Goal: Information Seeking & Learning: Learn about a topic

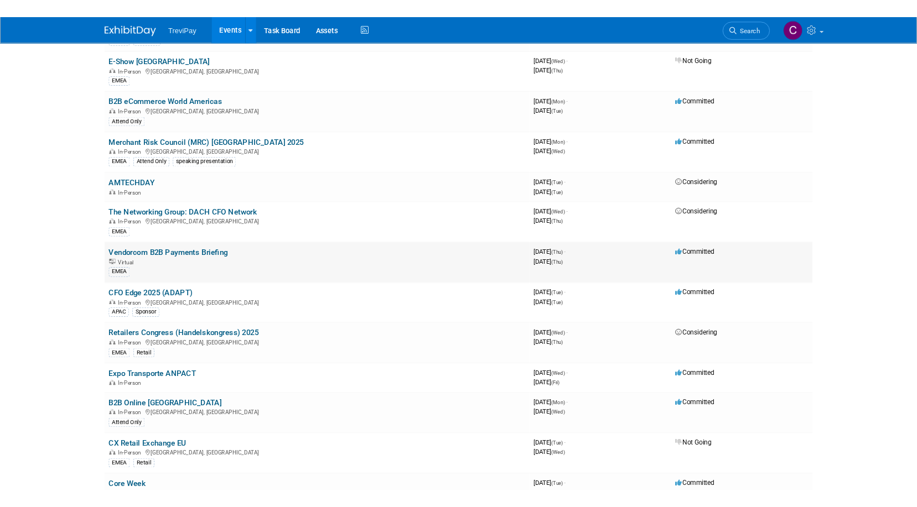
scroll to position [719, 0]
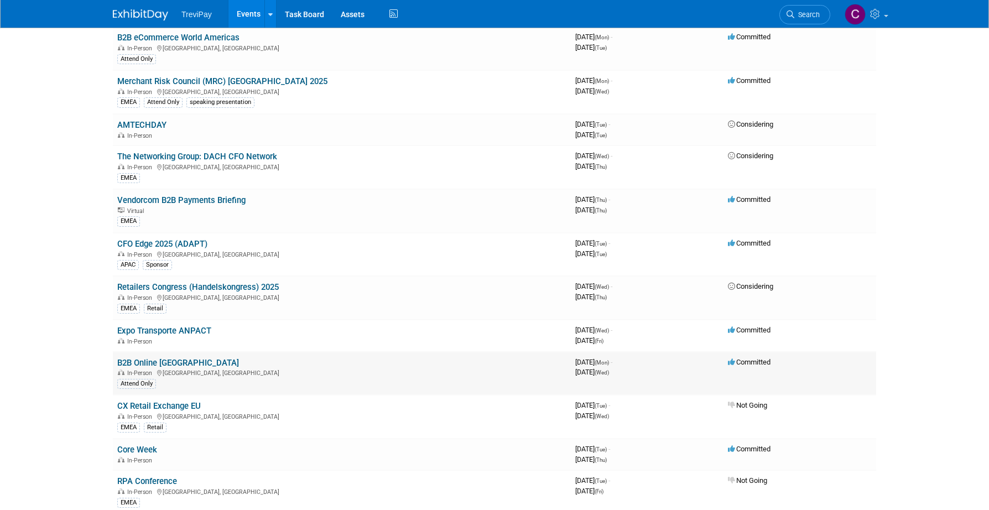
click at [168, 359] on link "B2B Online [GEOGRAPHIC_DATA]" at bounding box center [178, 363] width 122 height 10
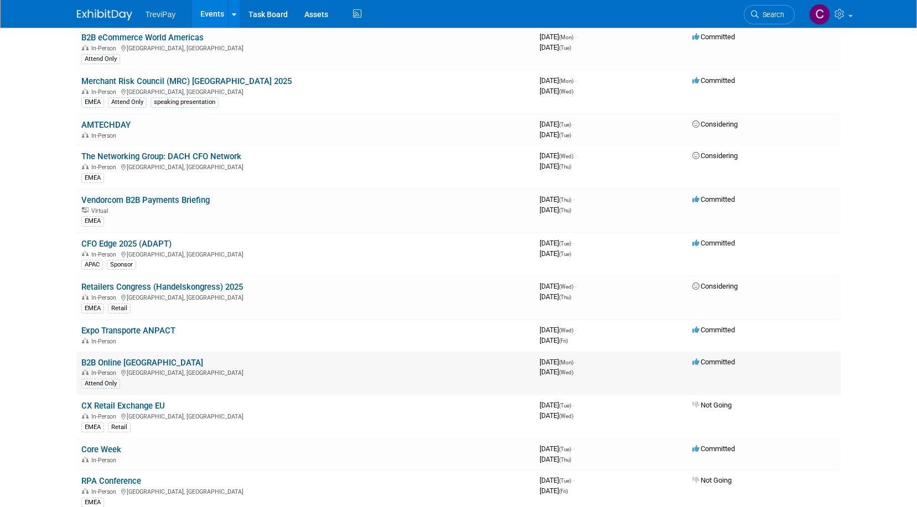
click at [121, 358] on link "B2B Online [GEOGRAPHIC_DATA]" at bounding box center [142, 363] width 122 height 10
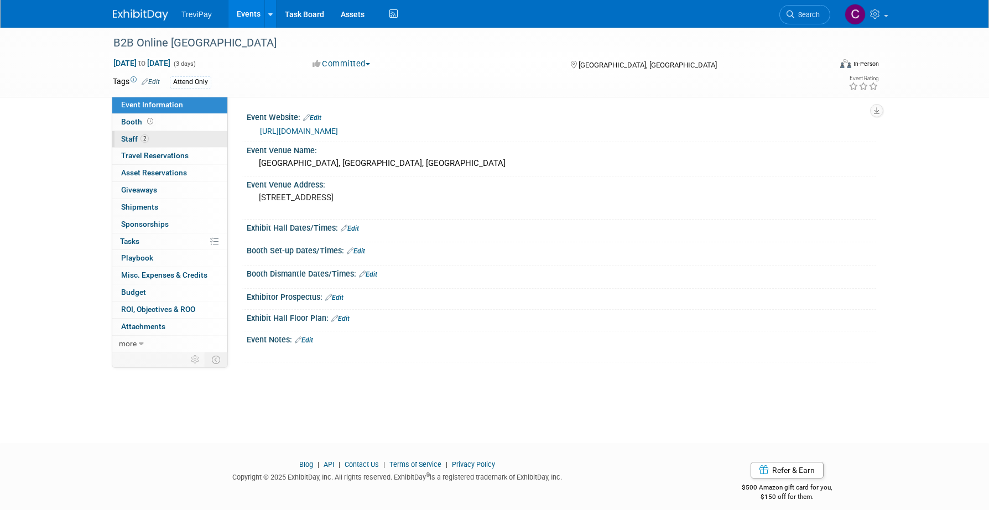
click at [165, 138] on link "2 Staff 2" at bounding box center [169, 139] width 115 height 17
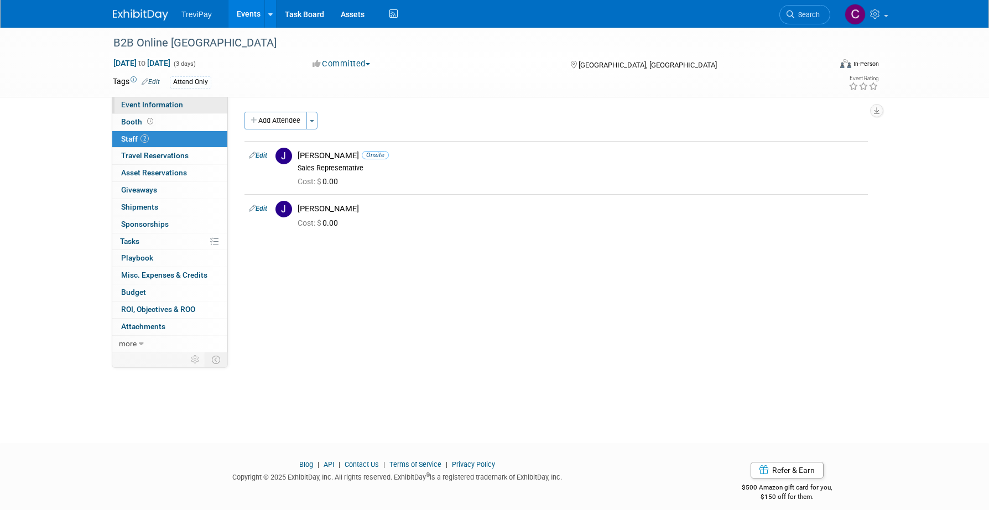
click at [165, 106] on span "Event Information" at bounding box center [152, 104] width 62 height 9
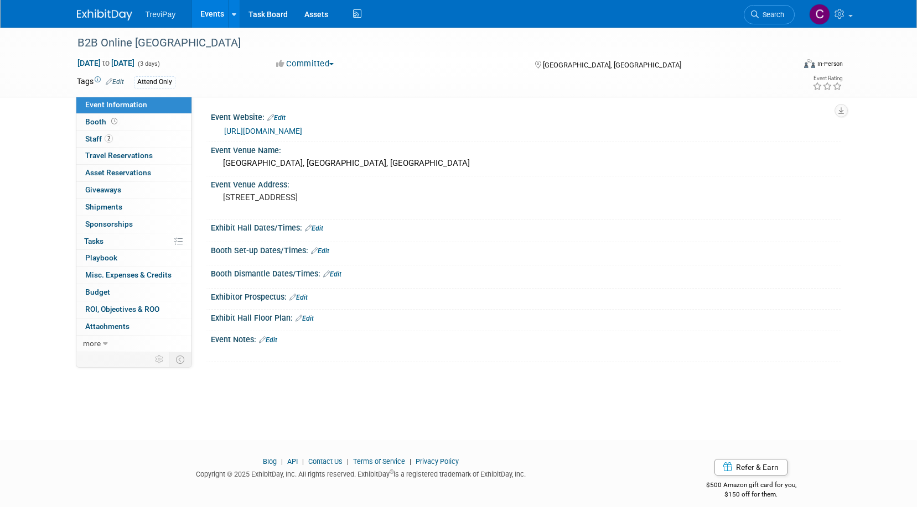
click at [302, 129] on link "[URL][DOMAIN_NAME]" at bounding box center [263, 131] width 78 height 9
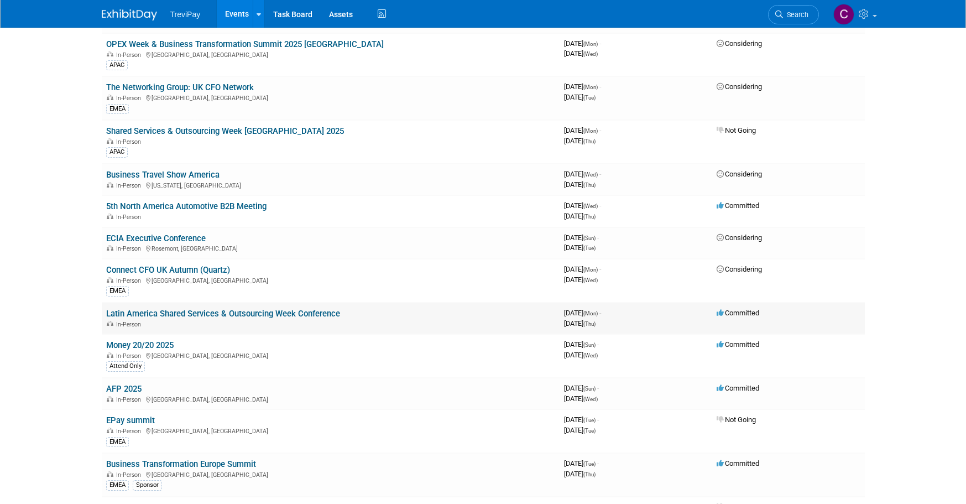
scroll to position [221, 0]
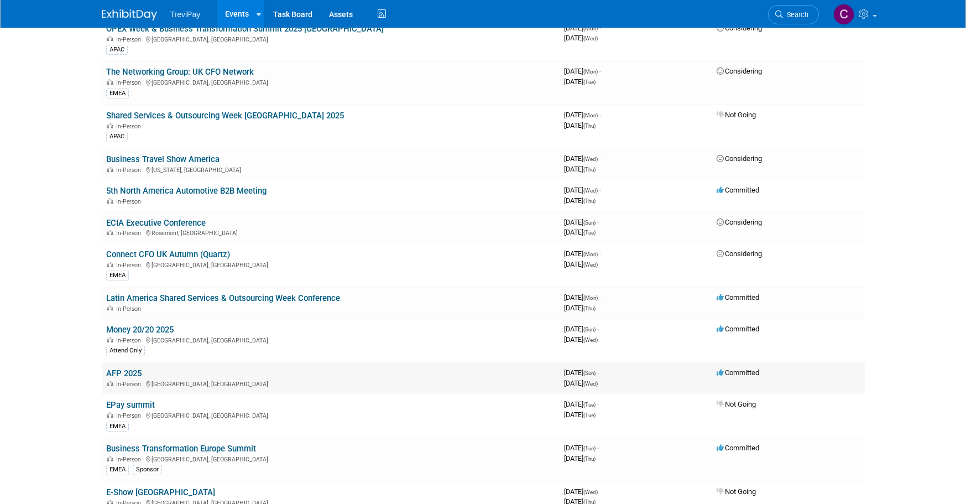
click at [128, 372] on link "AFP 2025" at bounding box center [123, 373] width 35 height 10
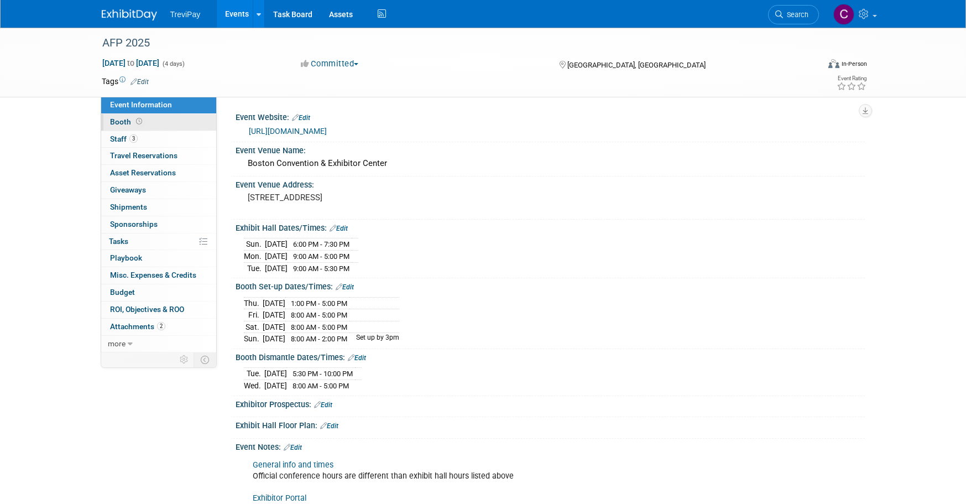
click at [187, 121] on link "Booth" at bounding box center [158, 122] width 115 height 17
